Goal: Find specific page/section: Find specific page/section

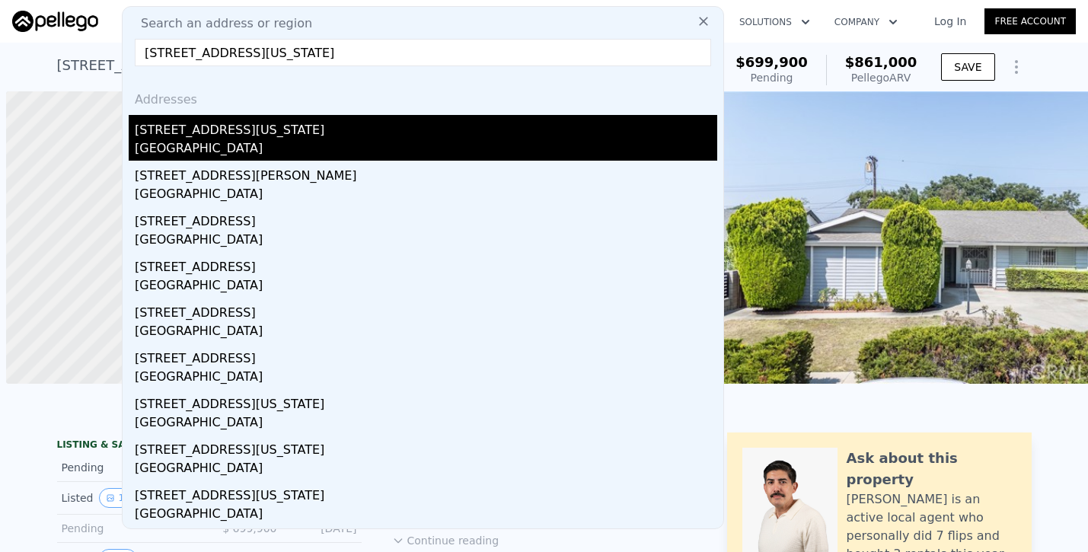
type input "[STREET_ADDRESS][US_STATE]"
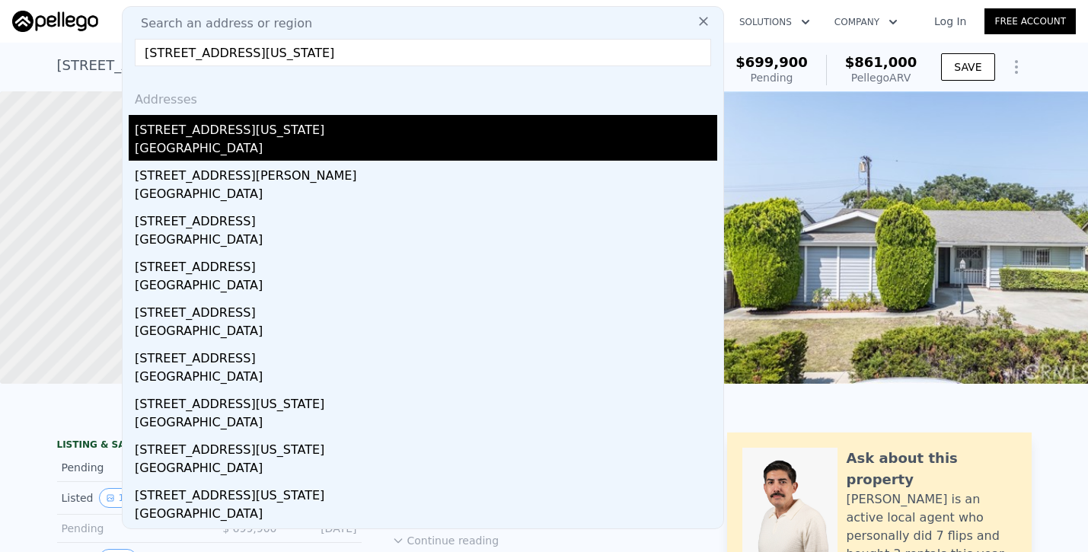
click at [256, 134] on div "[STREET_ADDRESS][US_STATE]" at bounding box center [426, 127] width 582 height 24
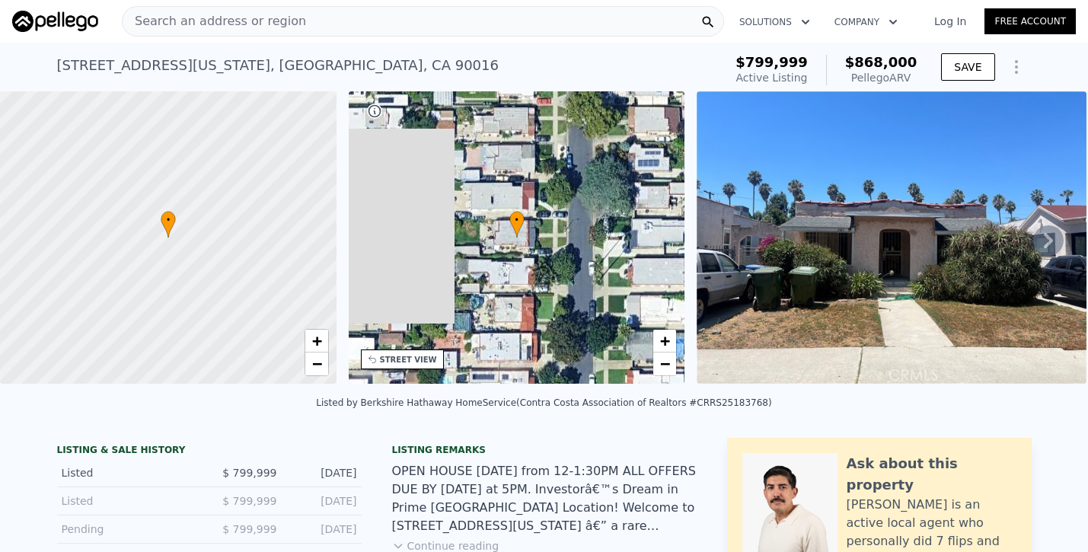
click at [256, 11] on div "Search an address or region" at bounding box center [214, 21] width 183 height 29
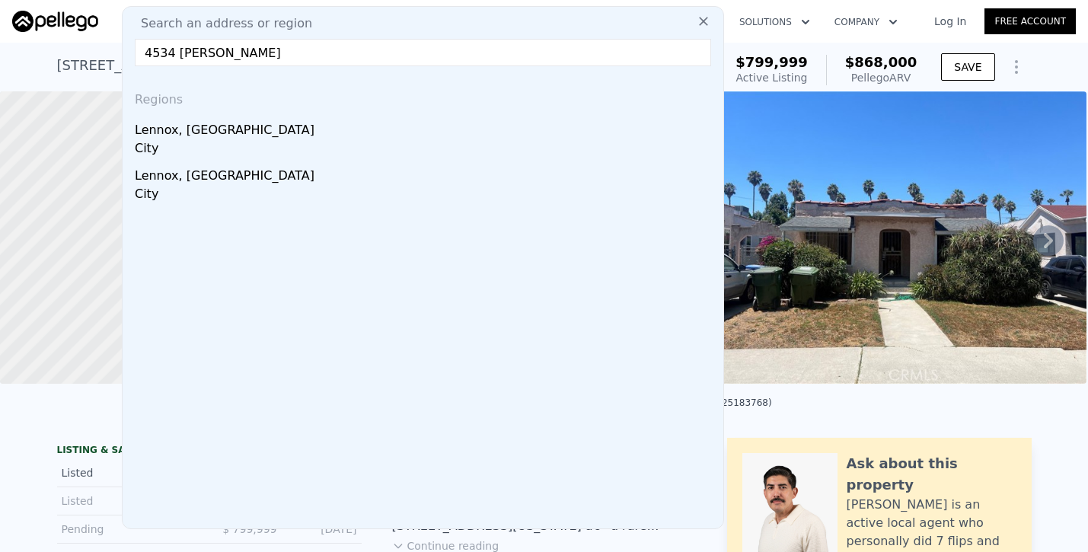
click at [271, 59] on input "4534 [PERSON_NAME]" at bounding box center [423, 52] width 576 height 27
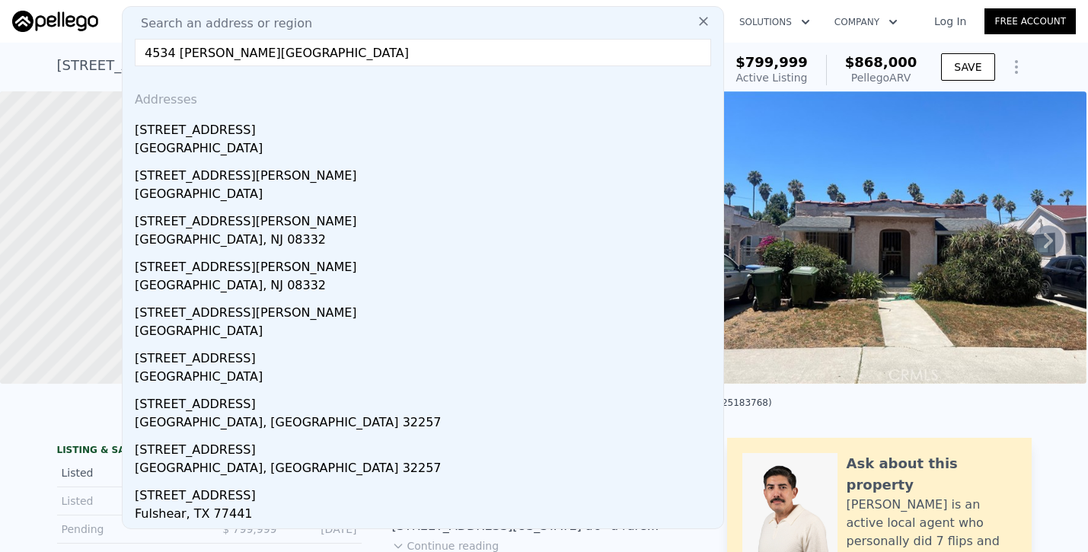
click at [217, 53] on input "4534 [PERSON_NAME][GEOGRAPHIC_DATA]" at bounding box center [423, 52] width 576 height 27
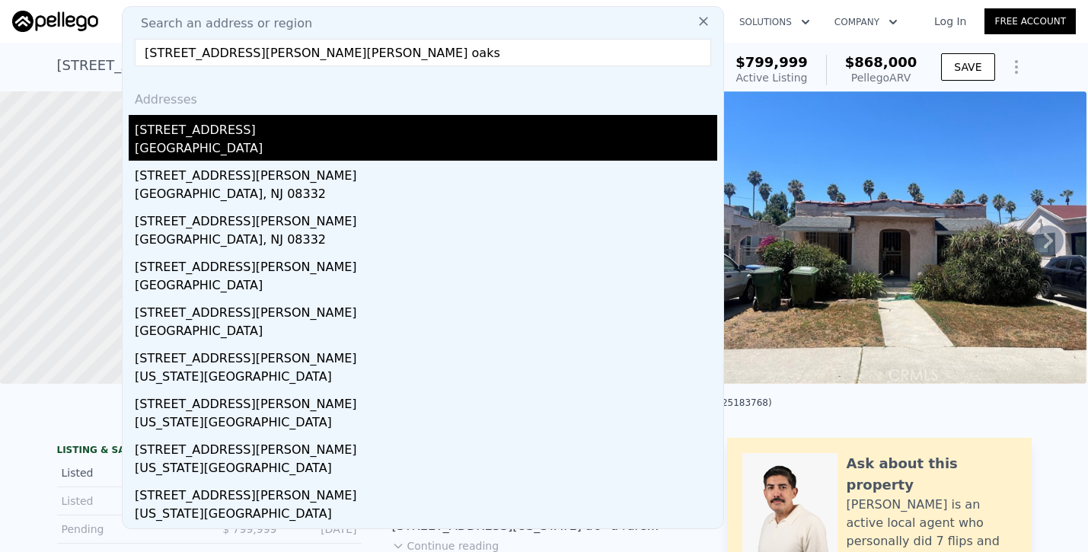
type input "[STREET_ADDRESS][PERSON_NAME][PERSON_NAME] oaks"
click at [220, 141] on div "[GEOGRAPHIC_DATA]" at bounding box center [426, 149] width 582 height 21
